Goal: Information Seeking & Learning: Learn about a topic

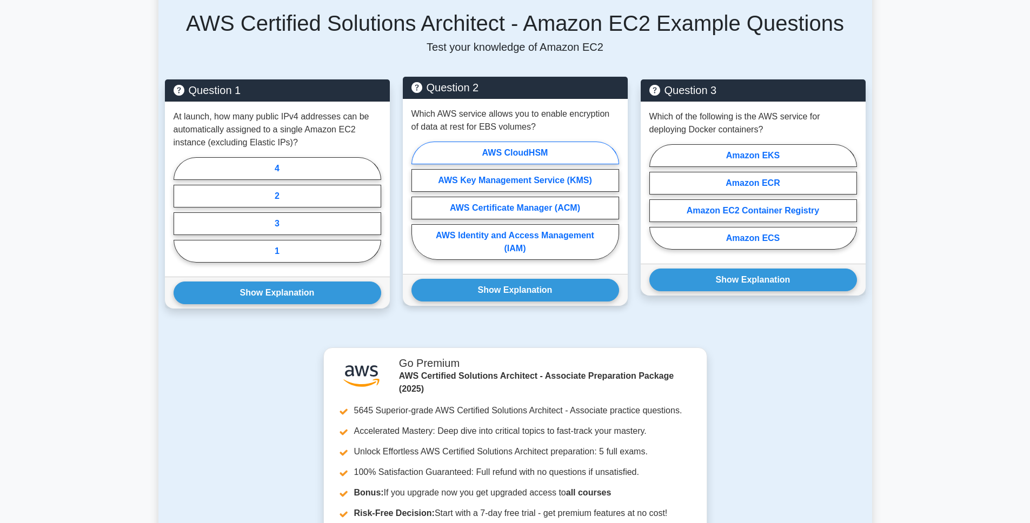
scroll to position [650, 0]
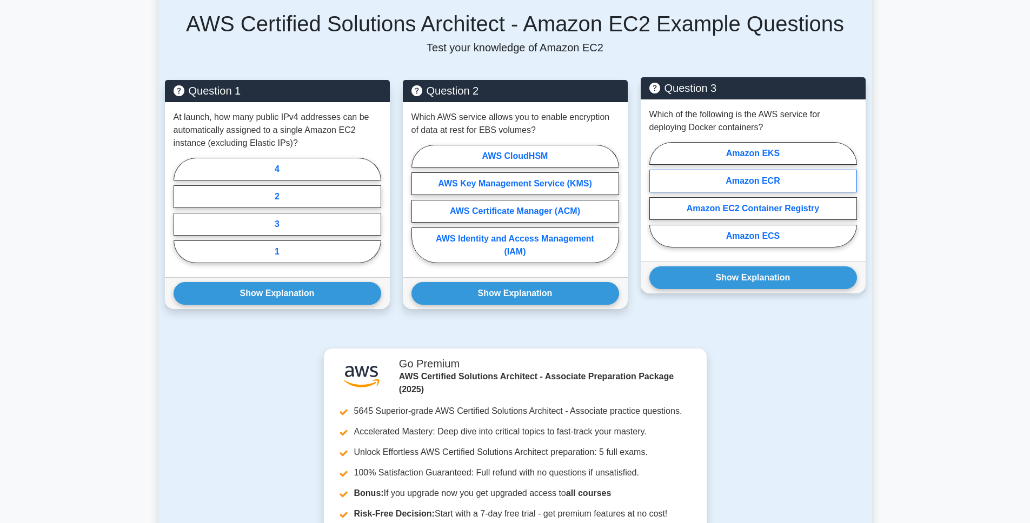
click at [756, 178] on label "Amazon ECR" at bounding box center [753, 181] width 208 height 23
click at [656, 195] on input "Amazon ECR" at bounding box center [652, 198] width 7 height 7
radio input "true"
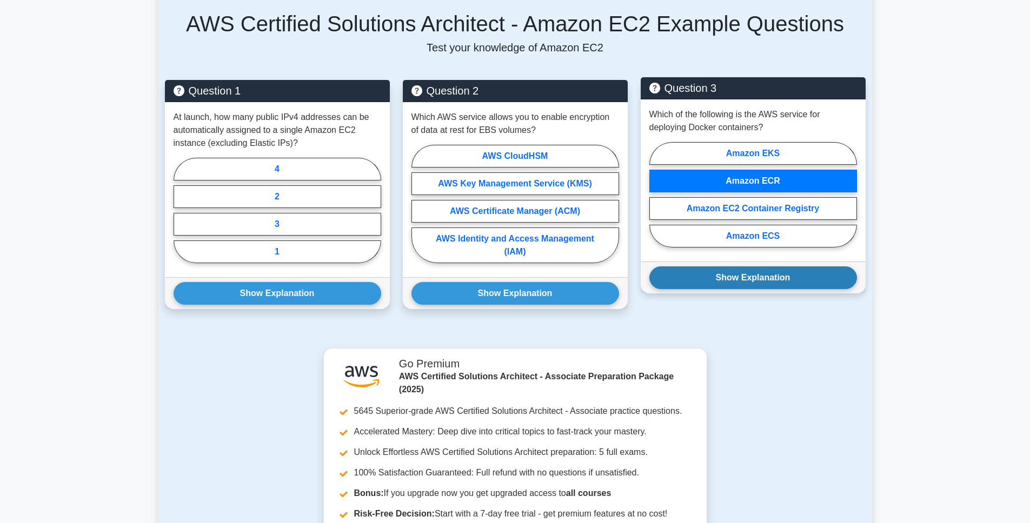
click at [757, 282] on button "Show Explanation" at bounding box center [753, 278] width 208 height 23
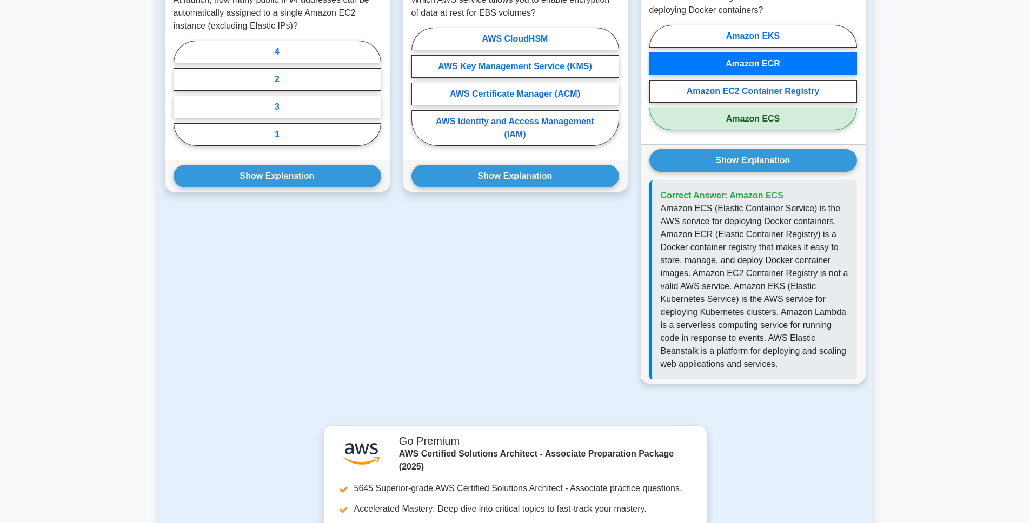
scroll to position [592, 0]
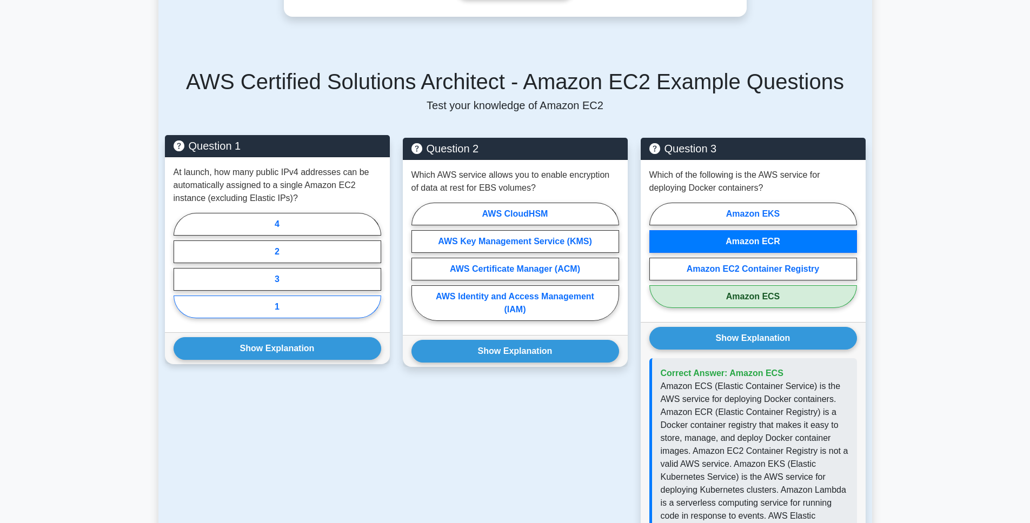
click at [253, 311] on label "1" at bounding box center [278, 307] width 208 height 23
click at [181, 273] on input "1" at bounding box center [177, 268] width 7 height 7
radio input "true"
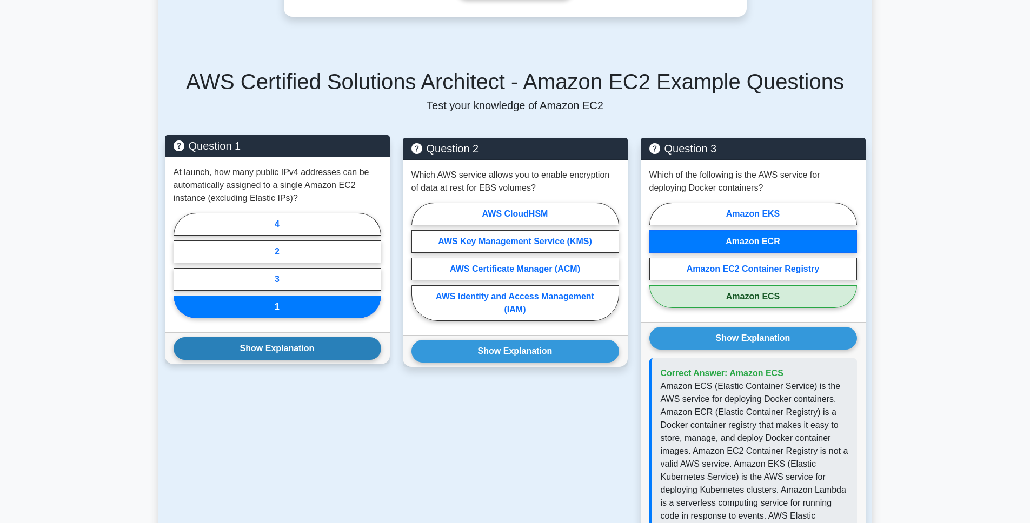
click at [250, 350] on button "Show Explanation" at bounding box center [278, 348] width 208 height 23
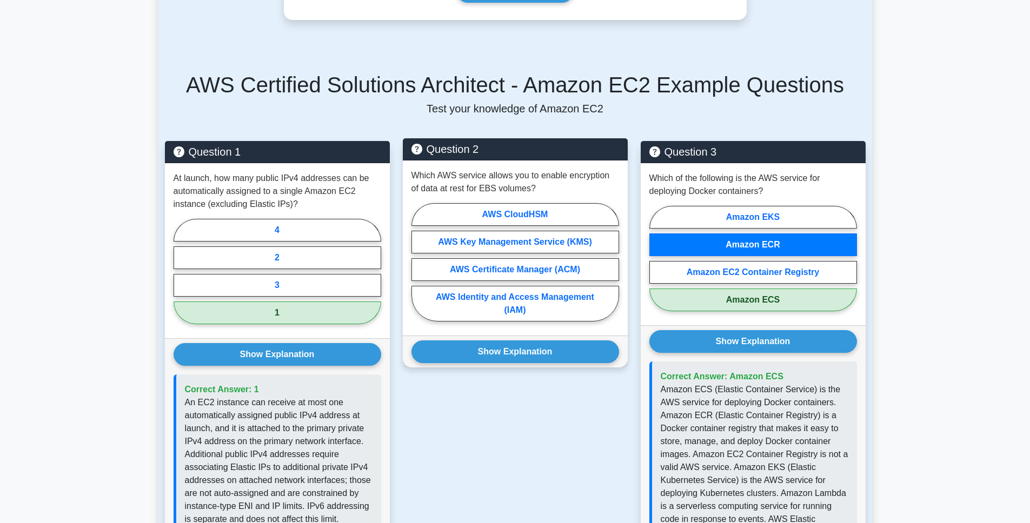
scroll to position [587, 0]
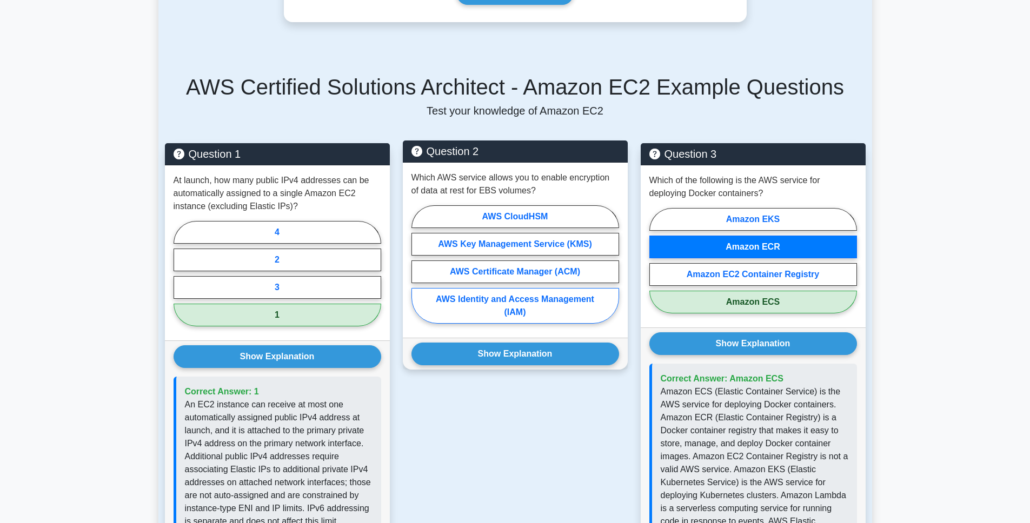
click at [504, 307] on label "AWS Identity and Access Management (IAM)" at bounding box center [515, 306] width 208 height 36
click at [418, 271] on input "AWS Identity and Access Management (IAM)" at bounding box center [414, 267] width 7 height 7
radio input "true"
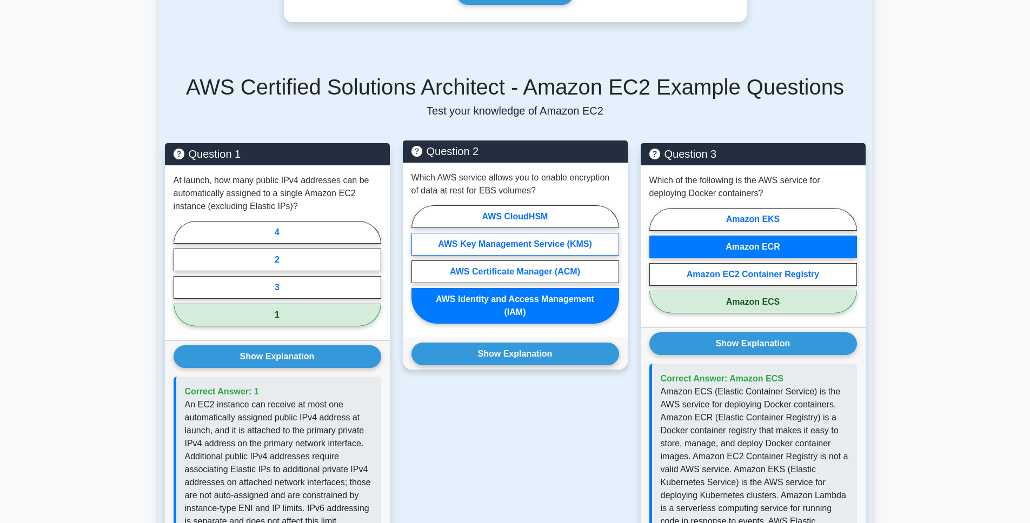
click at [509, 246] on label "AWS Key Management Service (KMS)" at bounding box center [515, 244] width 208 height 23
click at [418, 264] on input "AWS Key Management Service (KMS)" at bounding box center [414, 267] width 7 height 7
radio input "true"
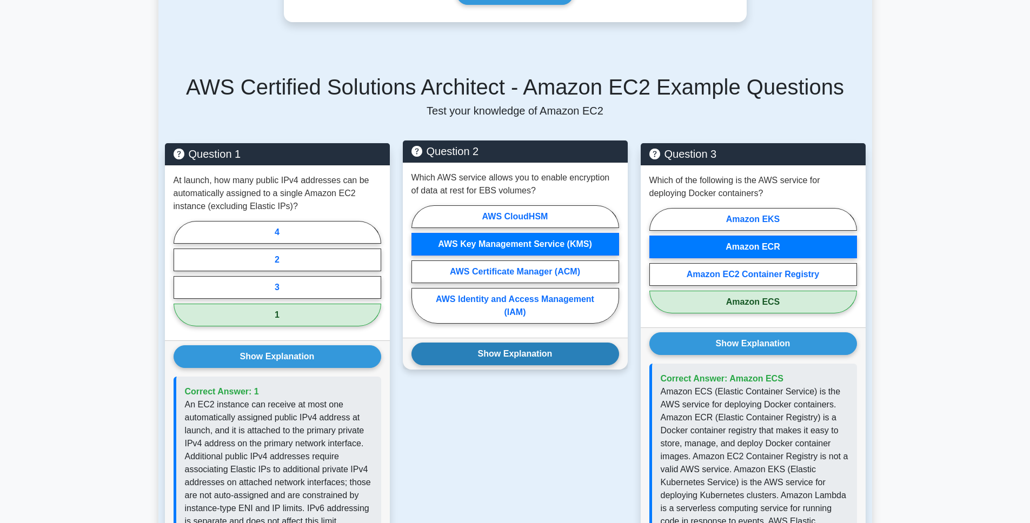
click at [508, 350] on button "Show Explanation" at bounding box center [515, 354] width 208 height 23
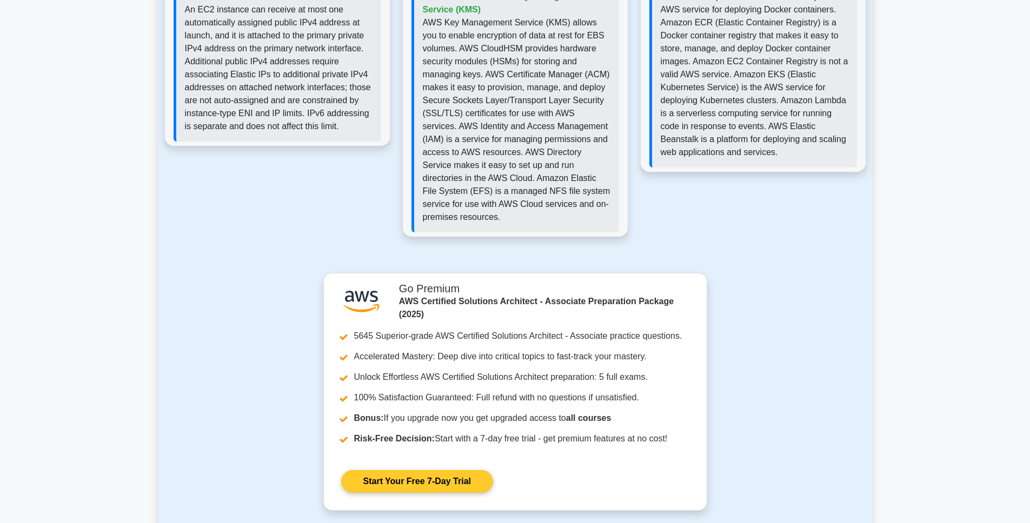
scroll to position [1244, 0]
